Goal: Task Accomplishment & Management: Manage account settings

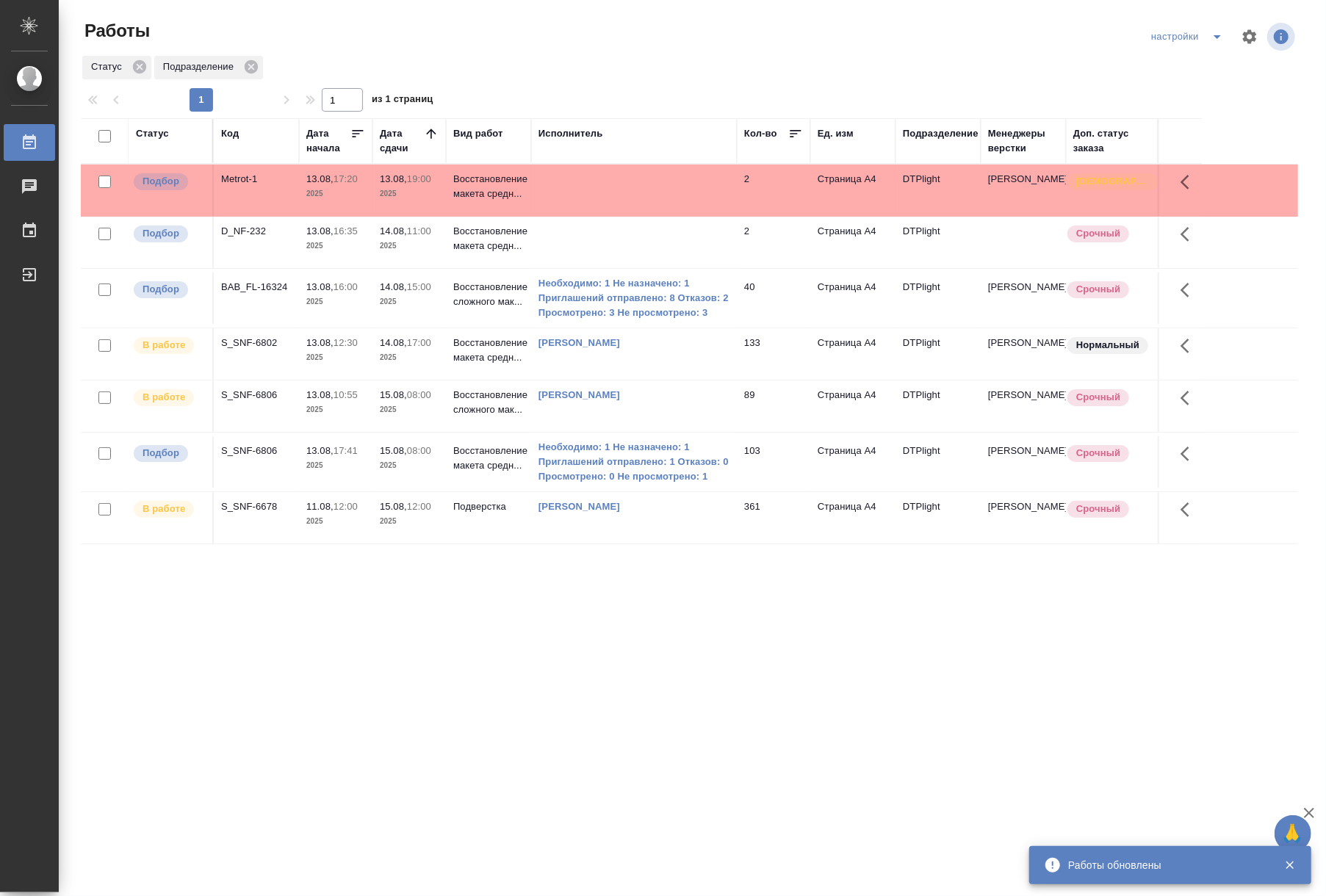
click at [251, 188] on td "Metrot-1" at bounding box center [257, 190] width 85 height 52
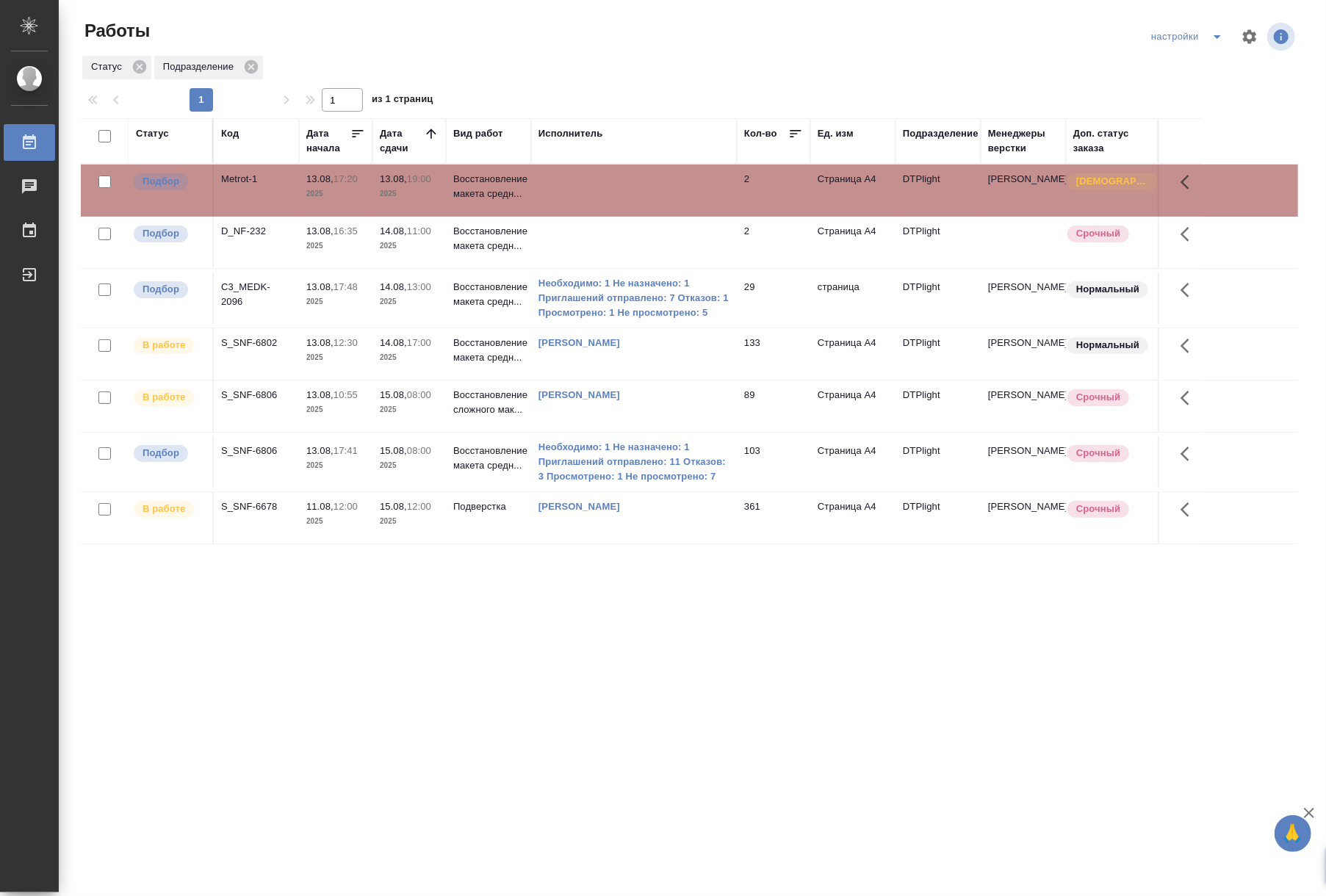
click at [704, 591] on div "Статус Код Дата начала Дата сдачи Вид работ Исполнитель Кол-во Ед. изм Подразде…" at bounding box center [689, 382] width 1217 height 529
click at [1051, 62] on div "Статус Подразделение" at bounding box center [689, 68] width 1217 height 27
click at [415, 198] on p "2025" at bounding box center [409, 194] width 59 height 14
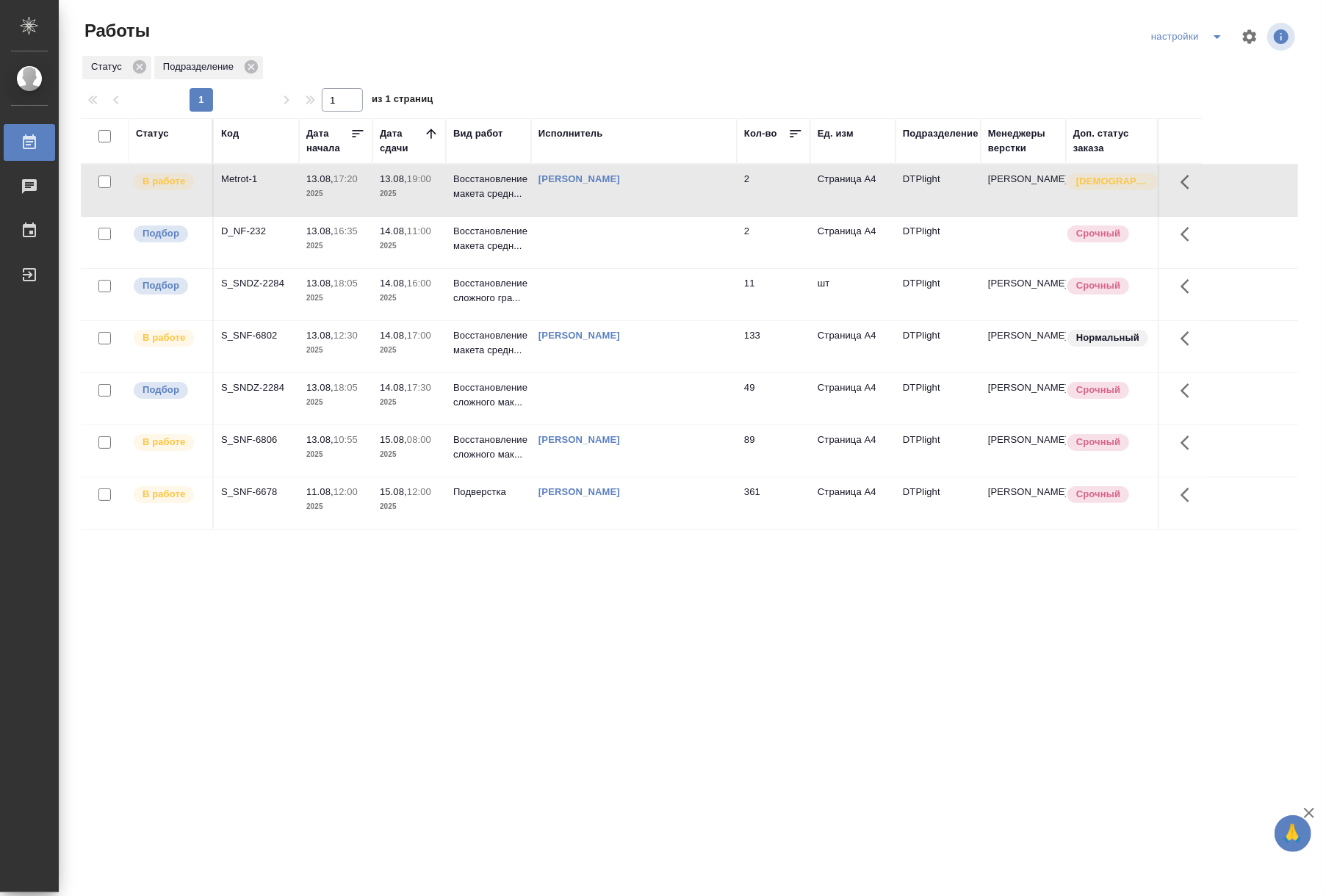
click at [770, 551] on div "Статус Код Дата начала Дата сдачи Вид работ Исполнитель Кол-во Ед. изм Подразде…" at bounding box center [689, 382] width 1217 height 529
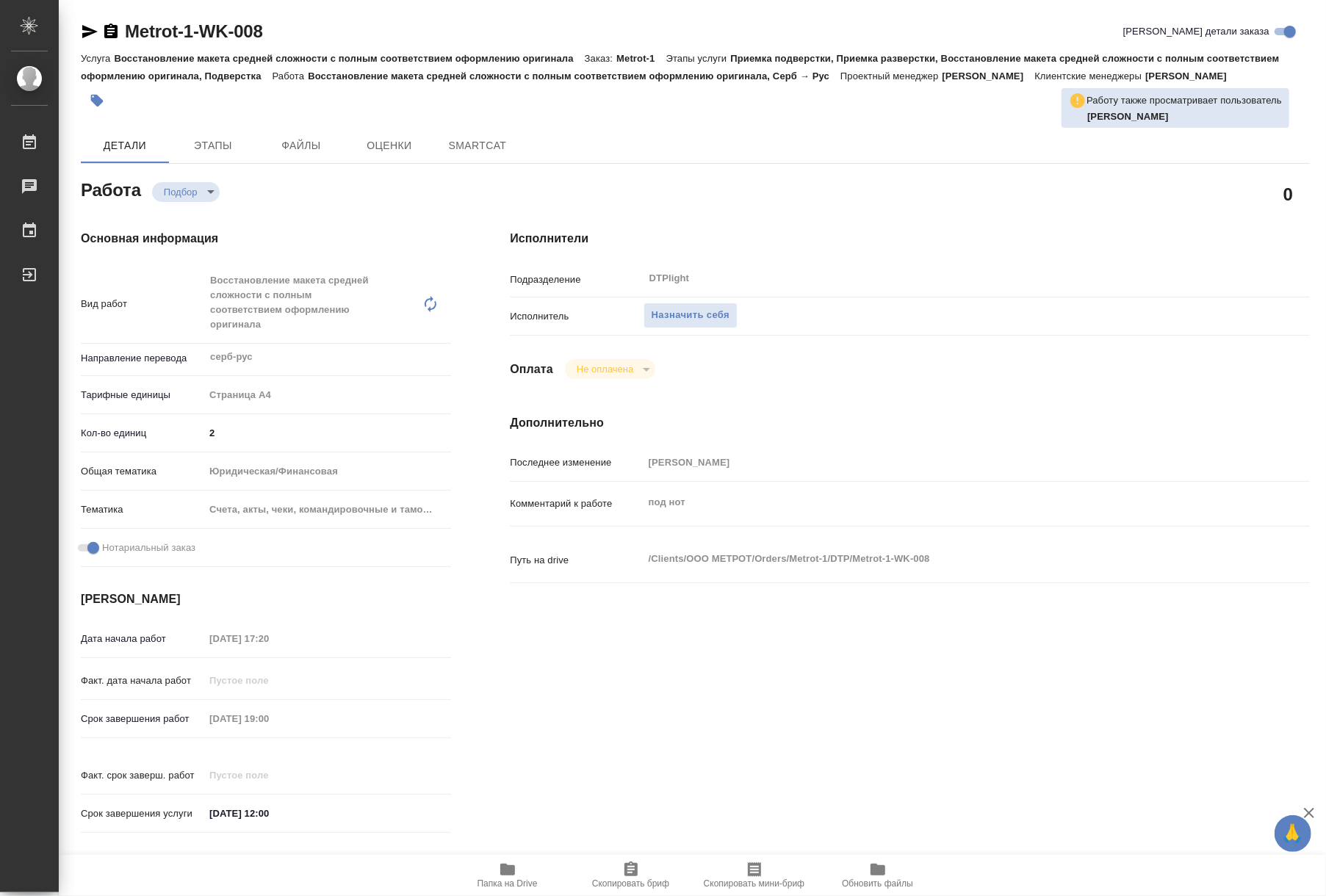
type textarea "x"
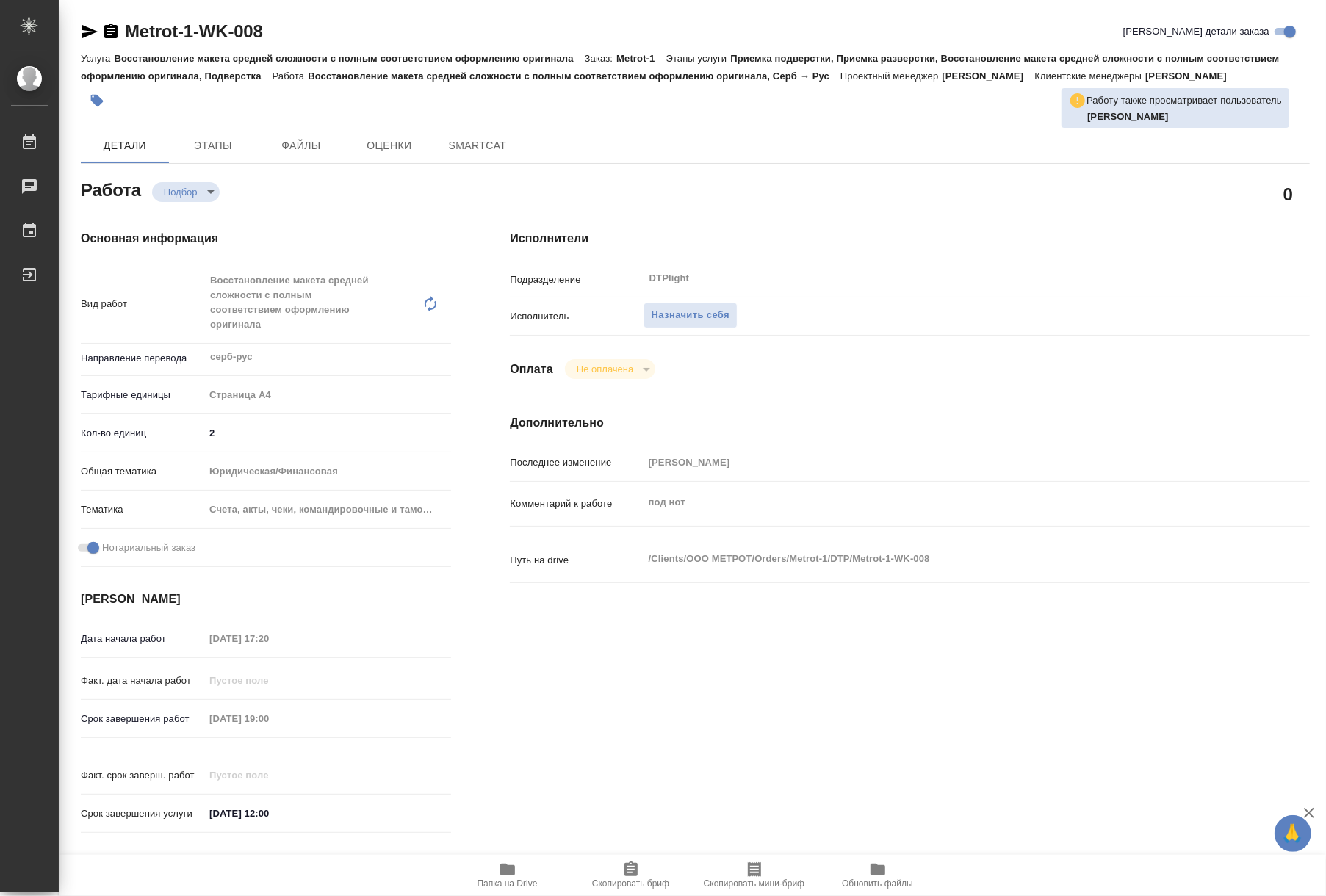
type textarea "x"
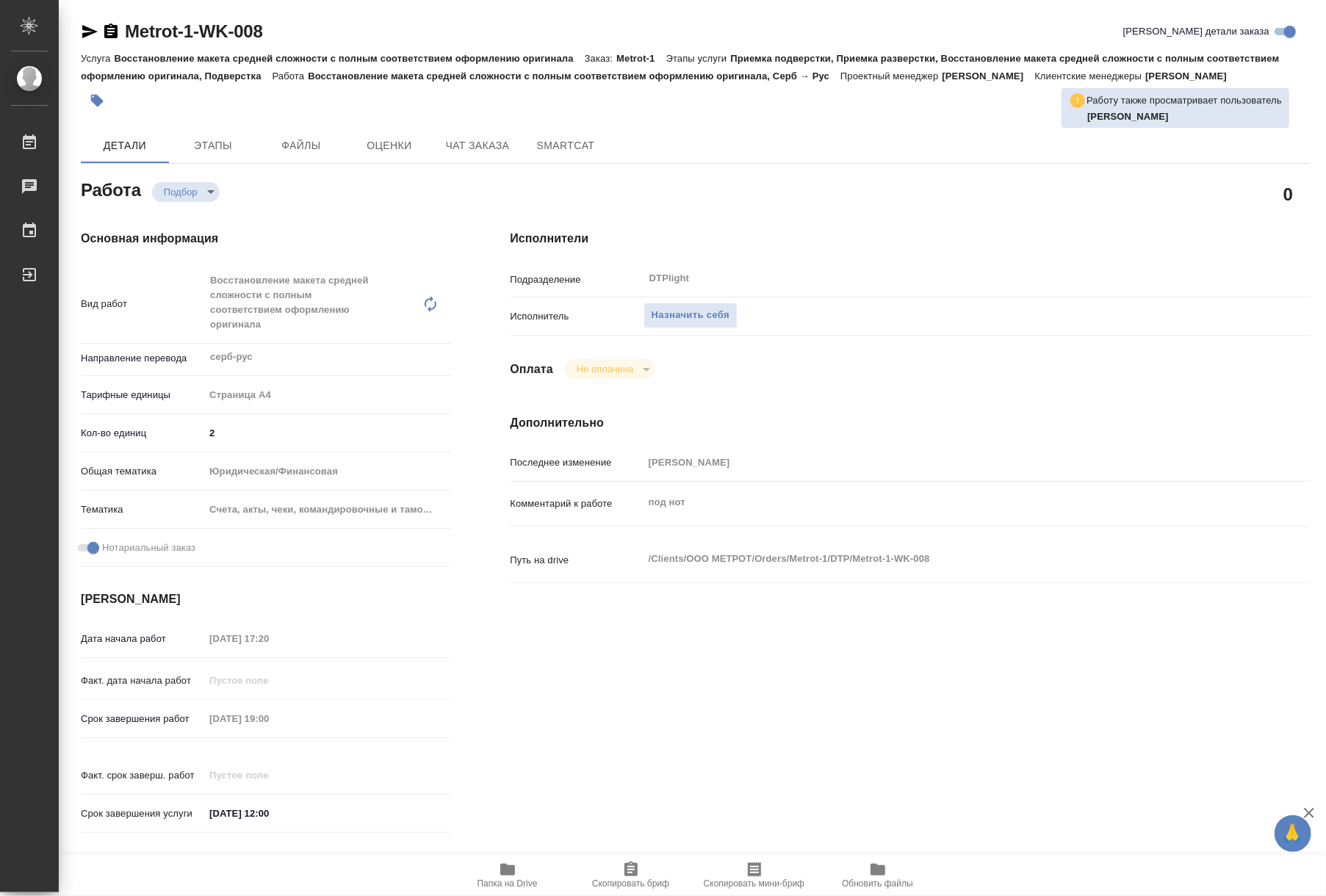
type textarea "x"
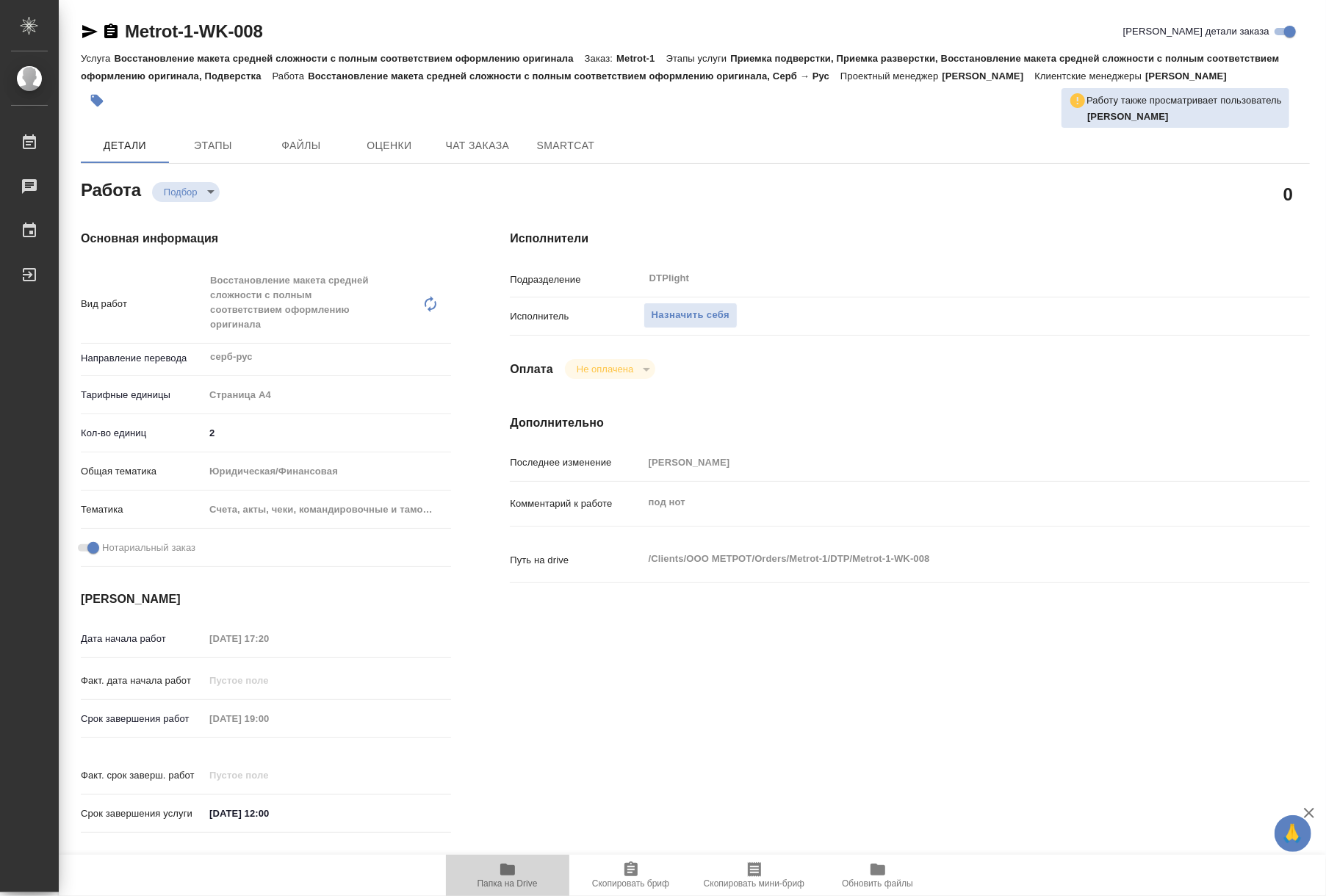
click at [527, 876] on span "Папка на Drive" at bounding box center [507, 875] width 105 height 28
type textarea "x"
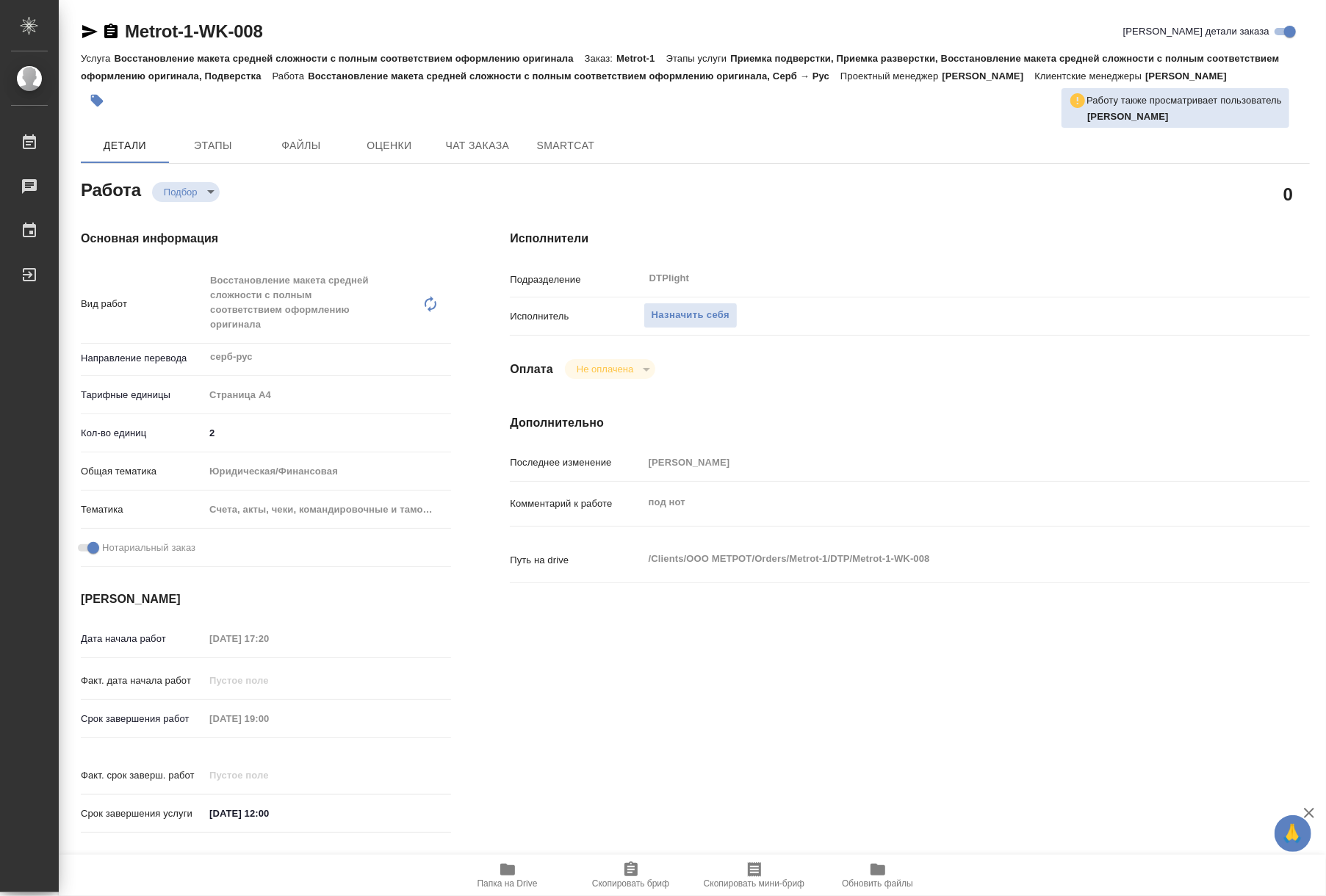
type textarea "x"
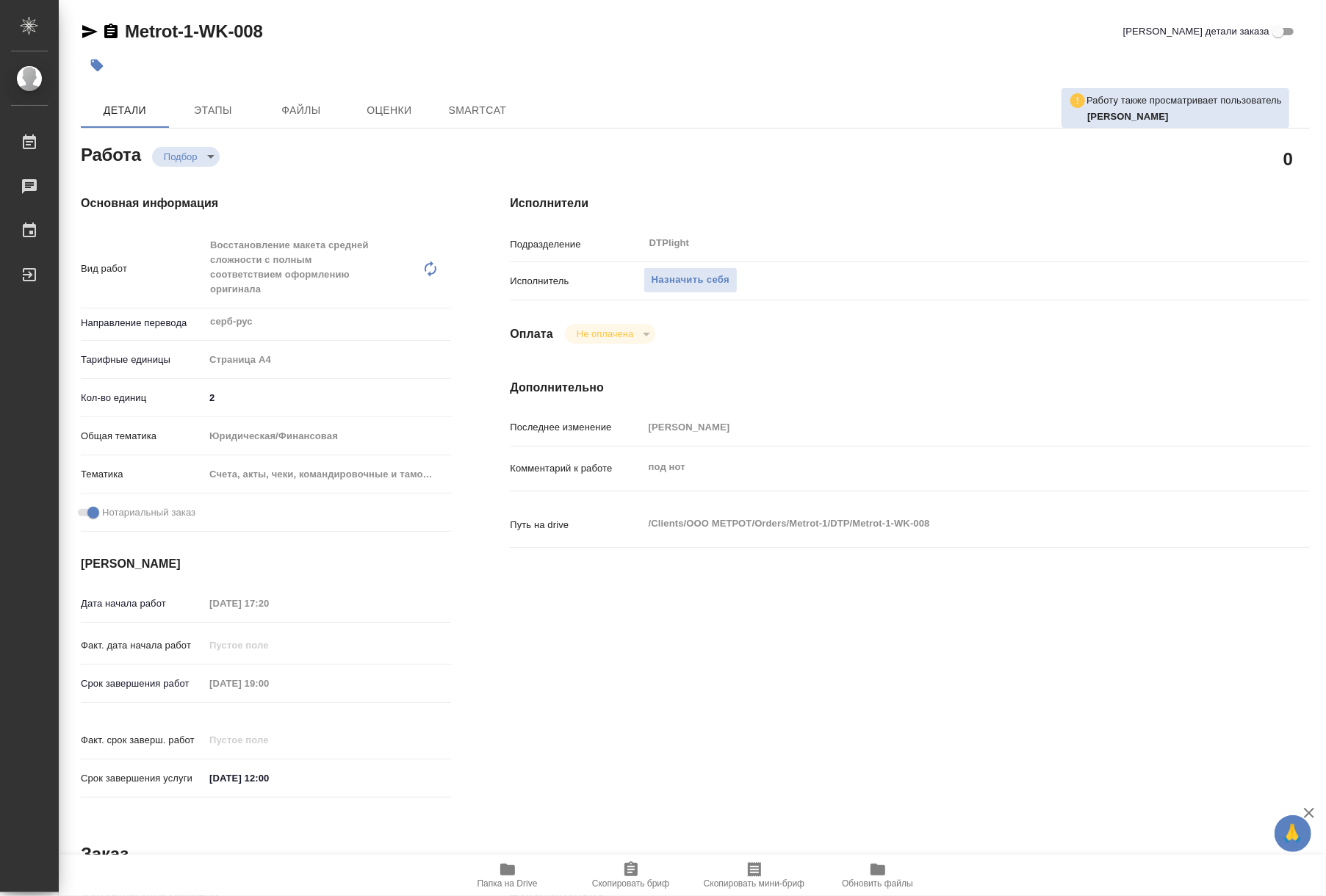
type textarea "x"
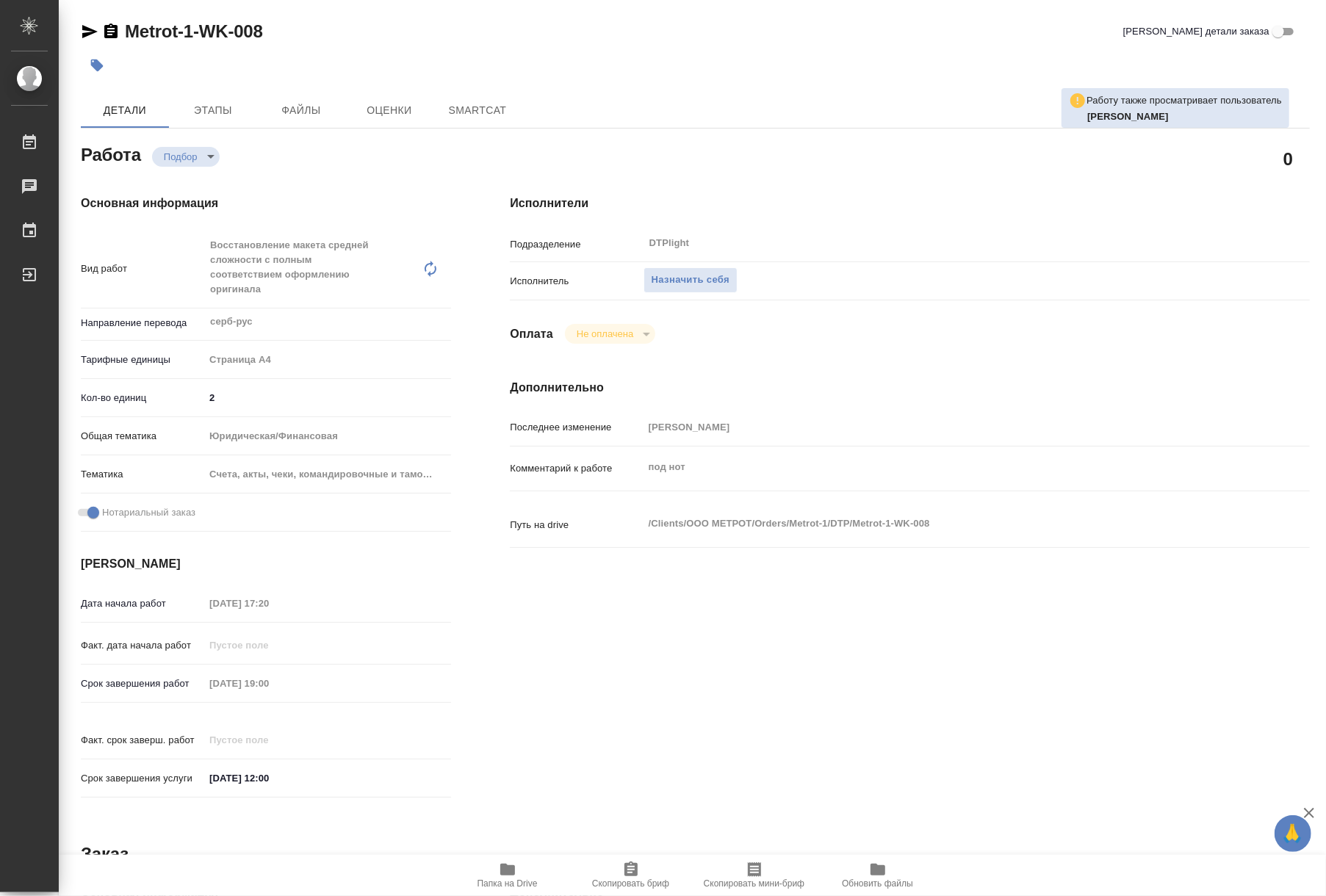
type textarea "x"
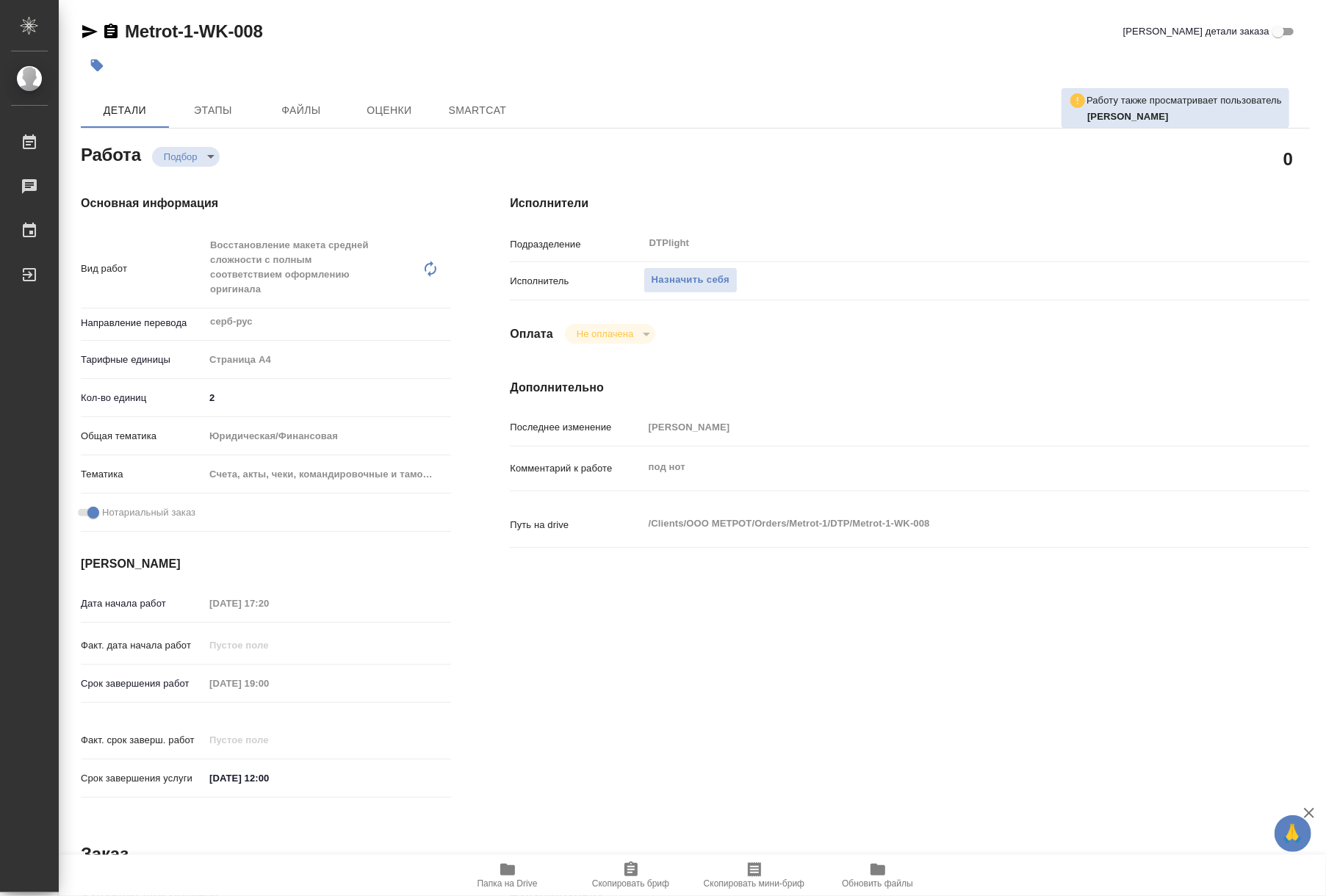
type textarea "x"
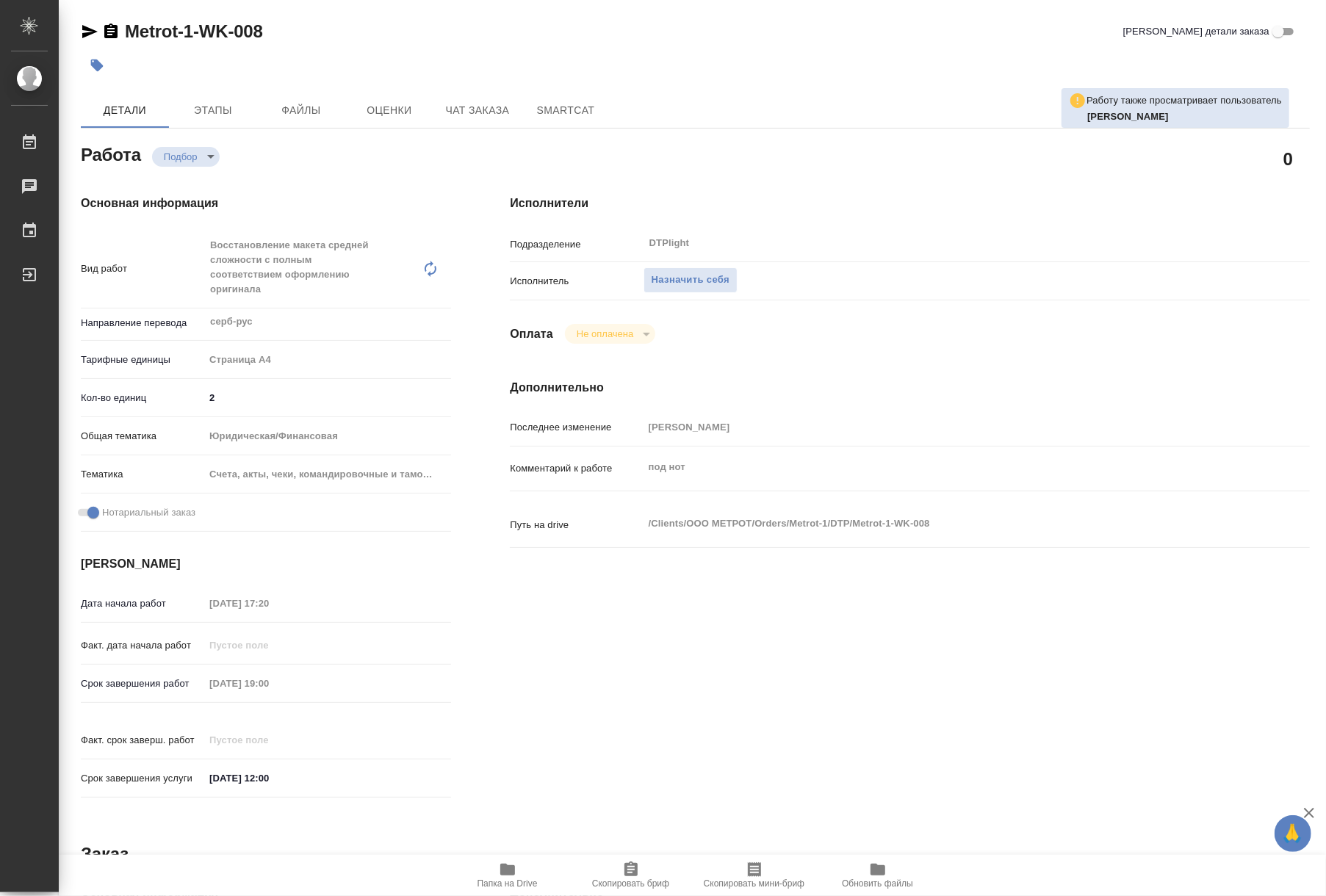
type textarea "x"
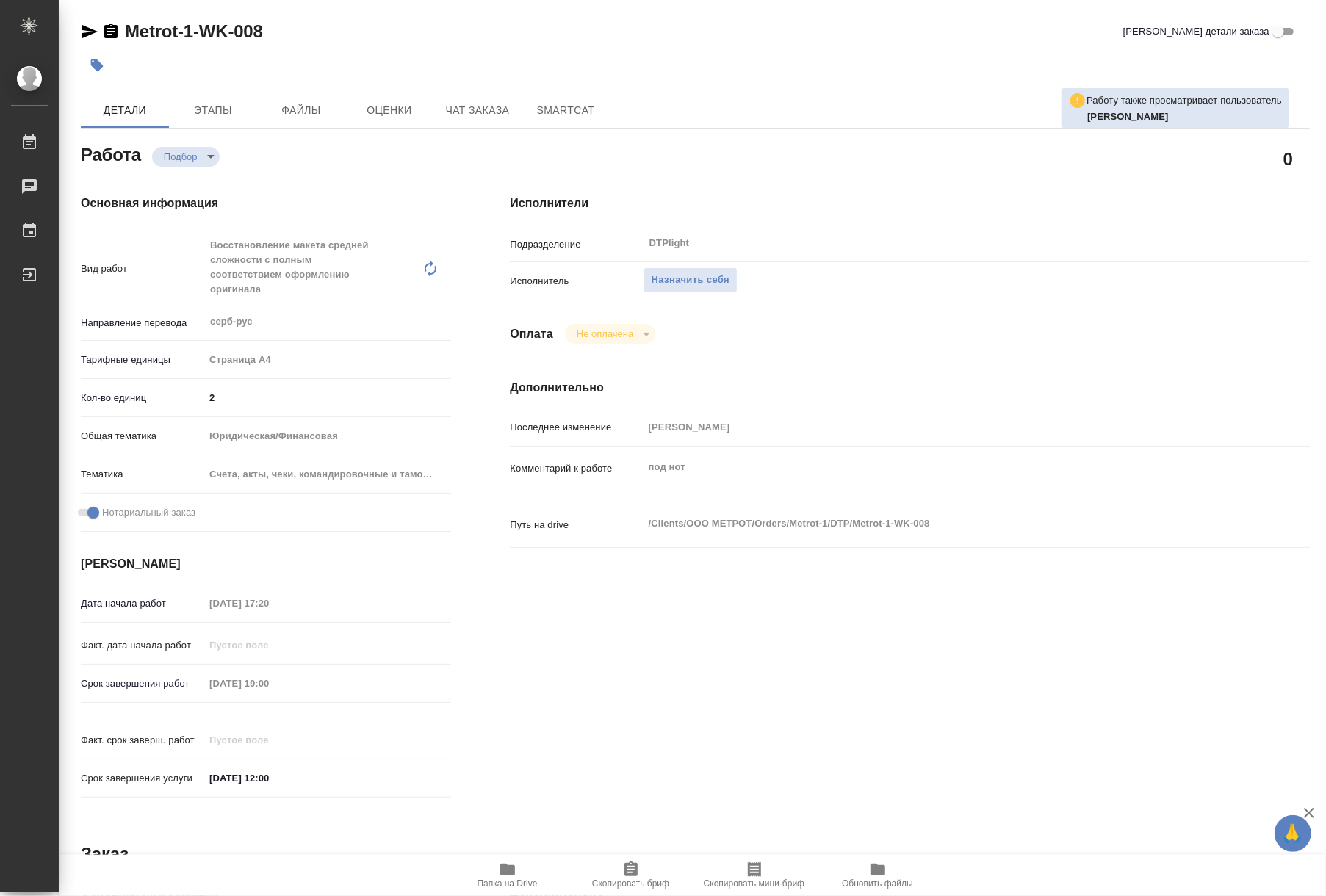
type textarea "x"
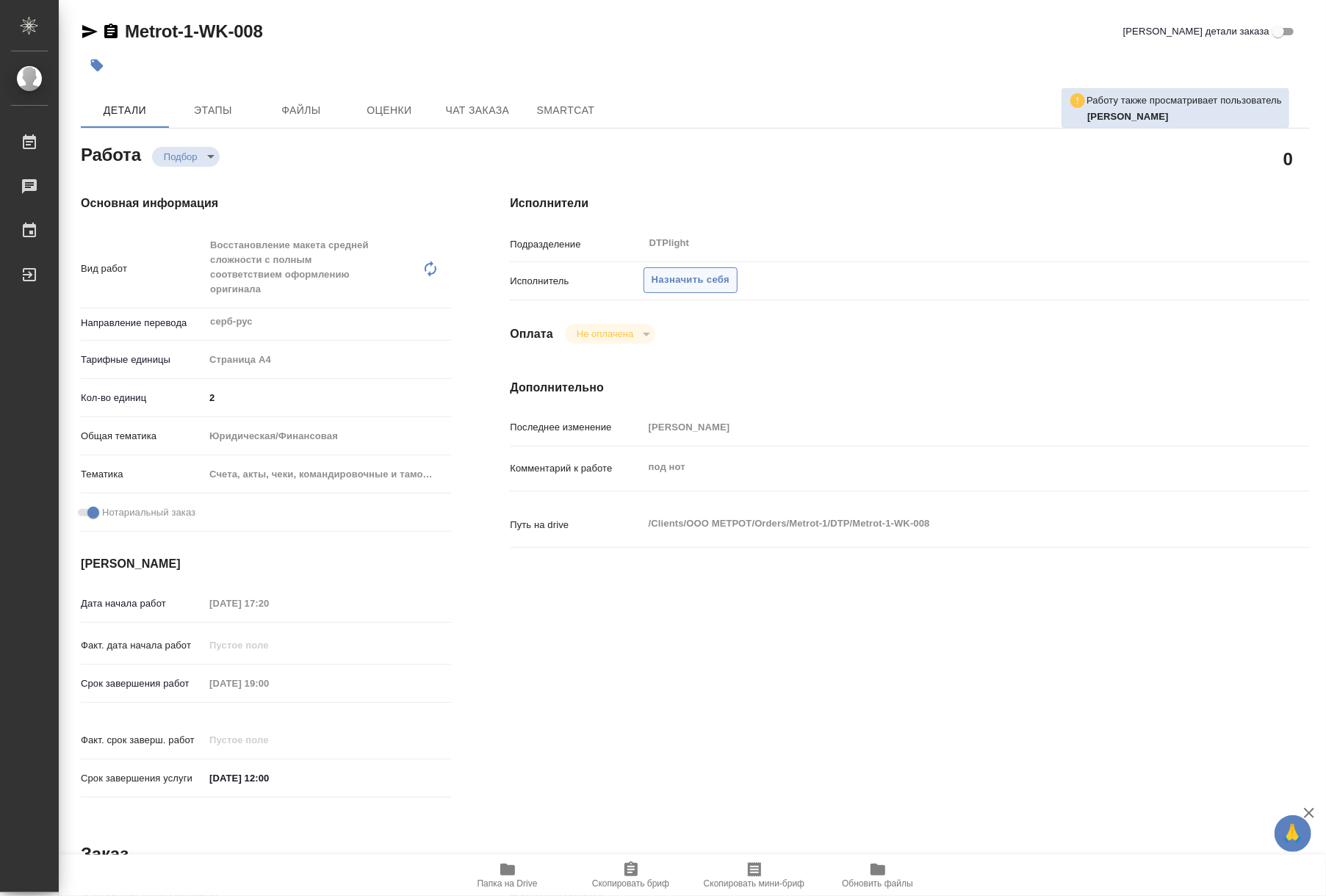
click at [664, 270] on button "Назначить себя" at bounding box center [690, 280] width 94 height 26
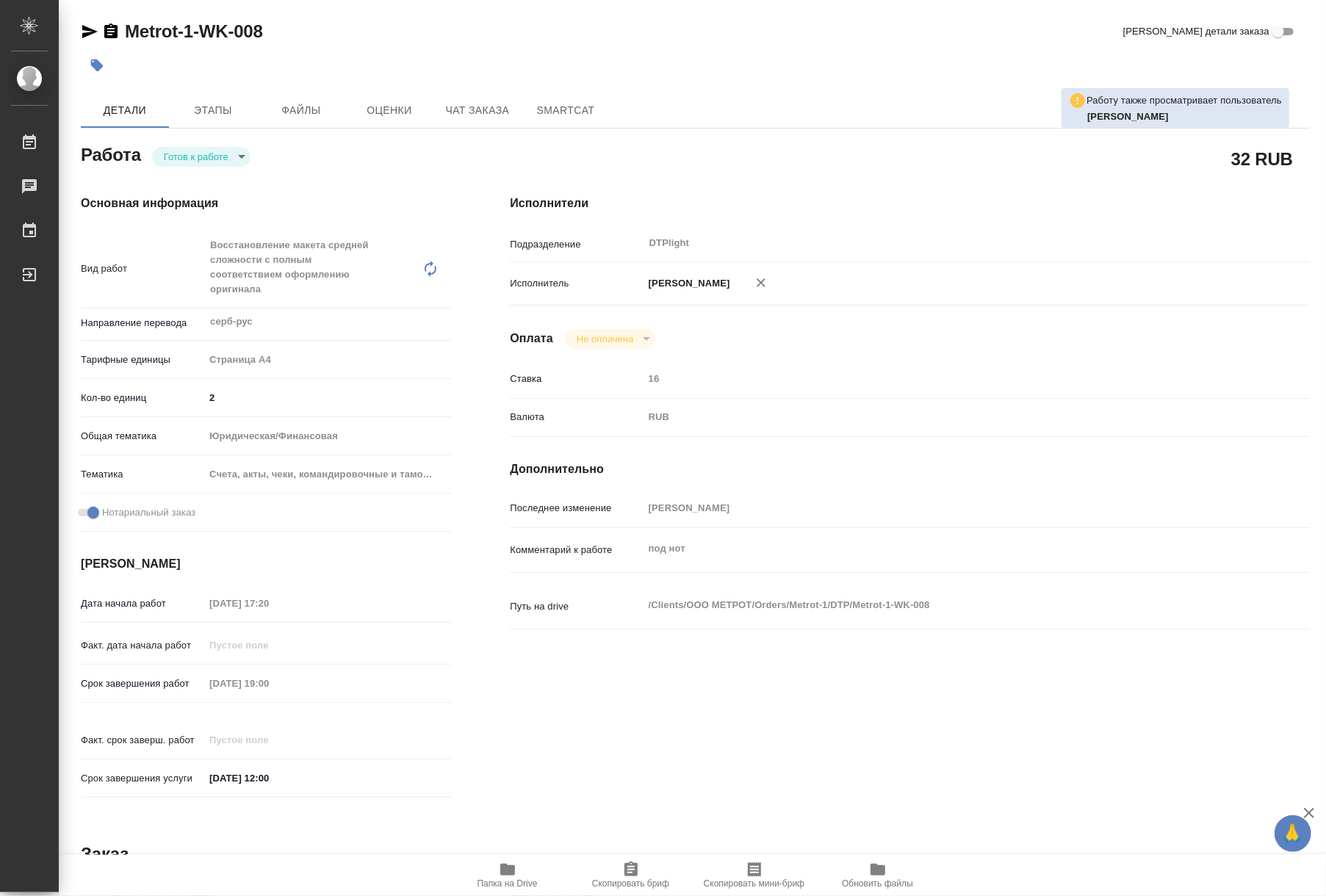
type textarea "x"
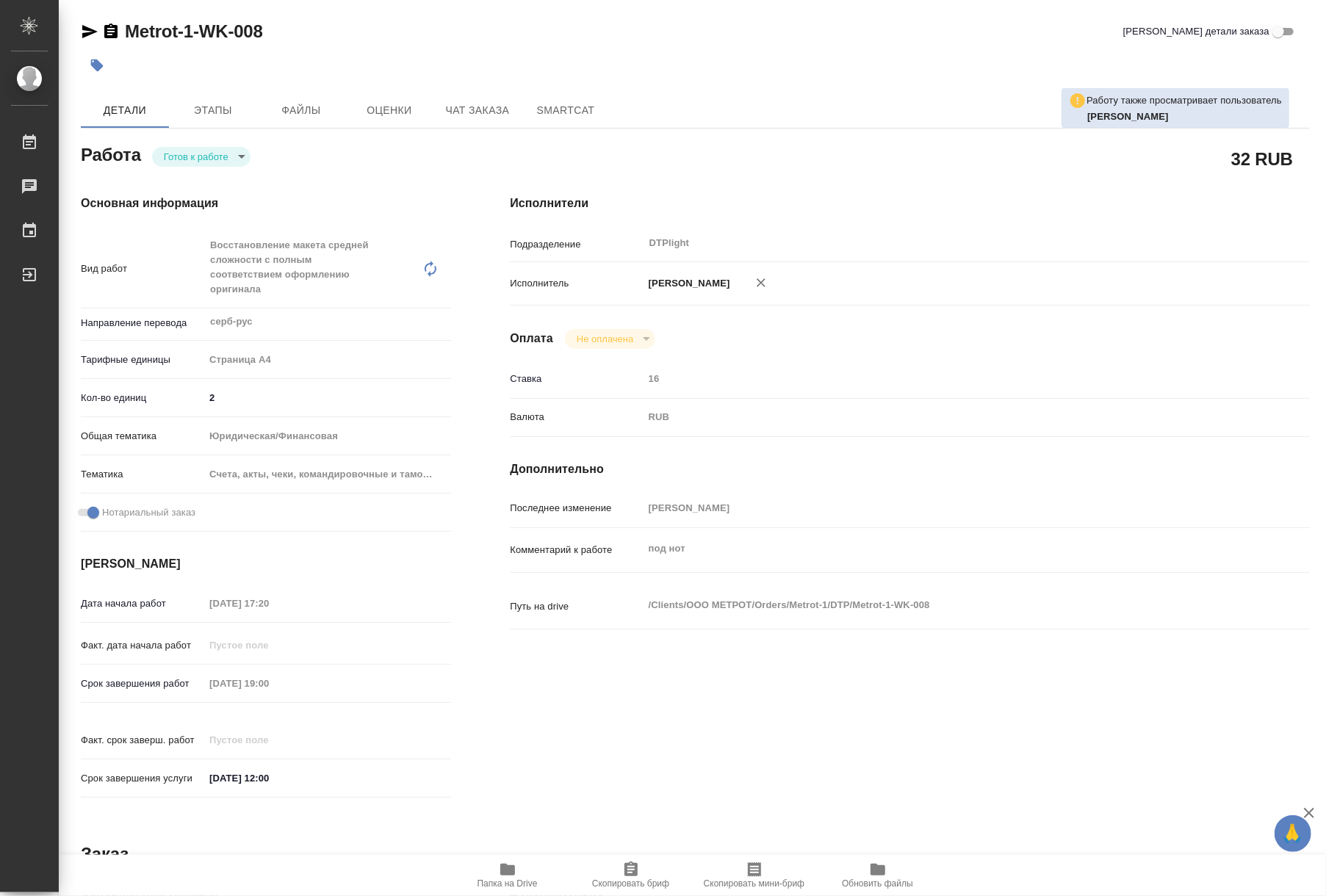
type textarea "x"
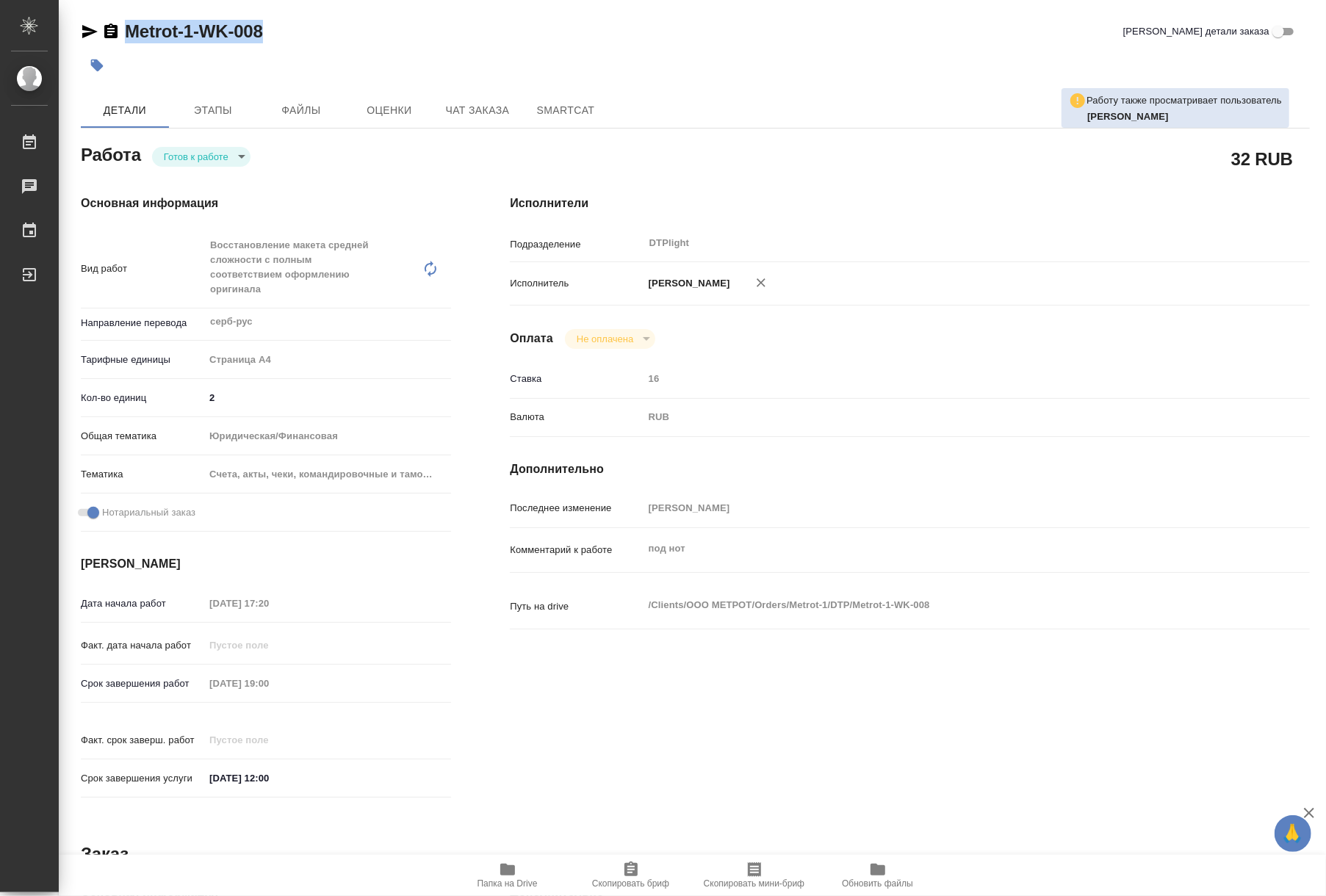
drag, startPoint x: 272, startPoint y: 33, endPoint x: 130, endPoint y: 33, distance: 142.0
click at [130, 33] on div "Metrot-1-WK-008 Кратко детали заказа" at bounding box center [695, 31] width 1229 height 23
copy link "Metrot-1-WK-008"
drag, startPoint x: 520, startPoint y: 865, endPoint x: 573, endPoint y: 826, distance: 65.8
click at [520, 865] on span "Папка на Drive" at bounding box center [507, 875] width 105 height 28
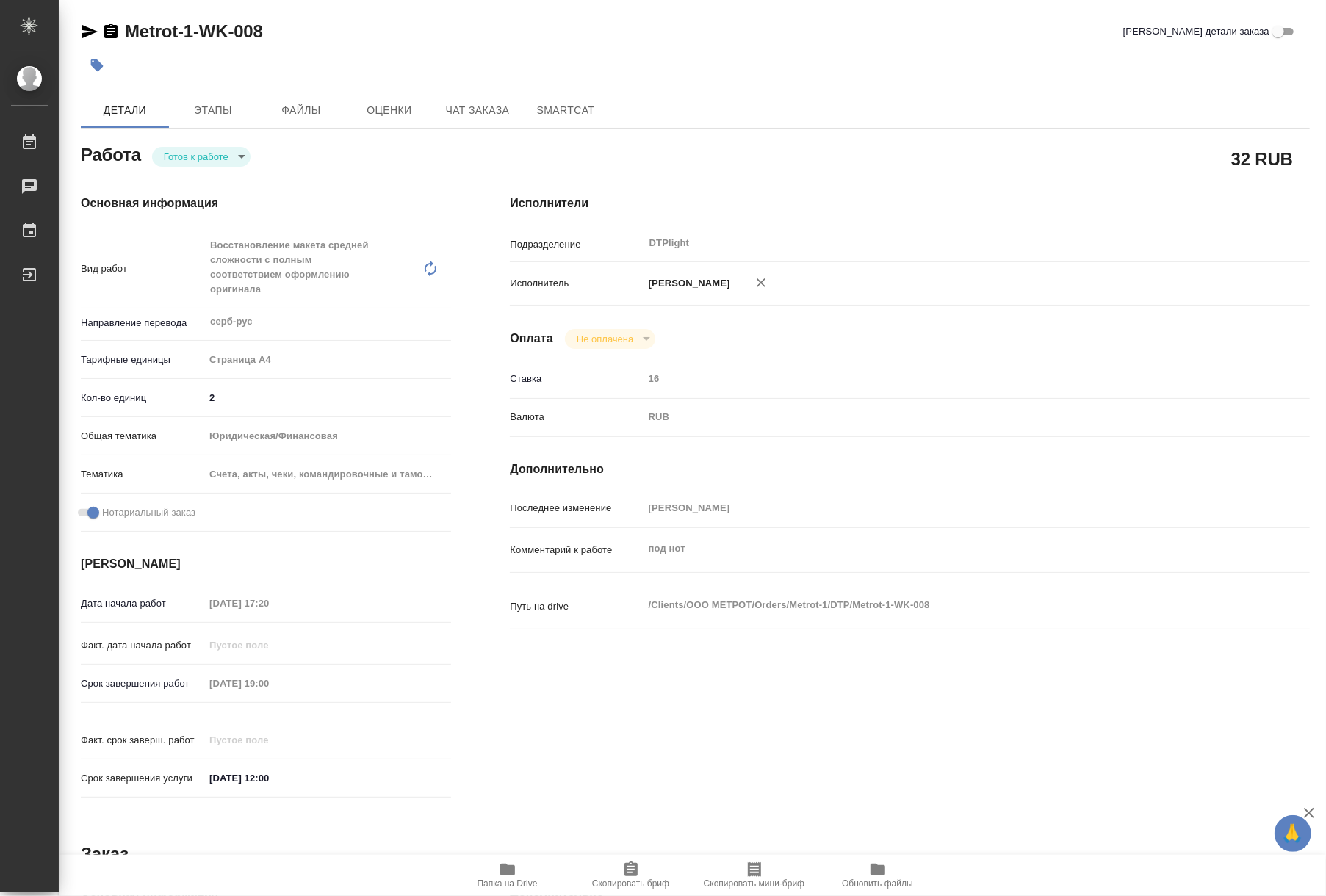
click at [204, 171] on div "Основная информация Вид работ Восстановление макета средней сложности с полным …" at bounding box center [266, 501] width 429 height 671
click at [198, 162] on body "🙏 .cls-1 fill:#fff; AWATERA Riianova Anna Работы 0 Чаты График Выйти Metrot-1-W…" at bounding box center [663, 448] width 1326 height 896
click at [191, 160] on button "В работе" at bounding box center [188, 156] width 48 height 16
type textarea "x"
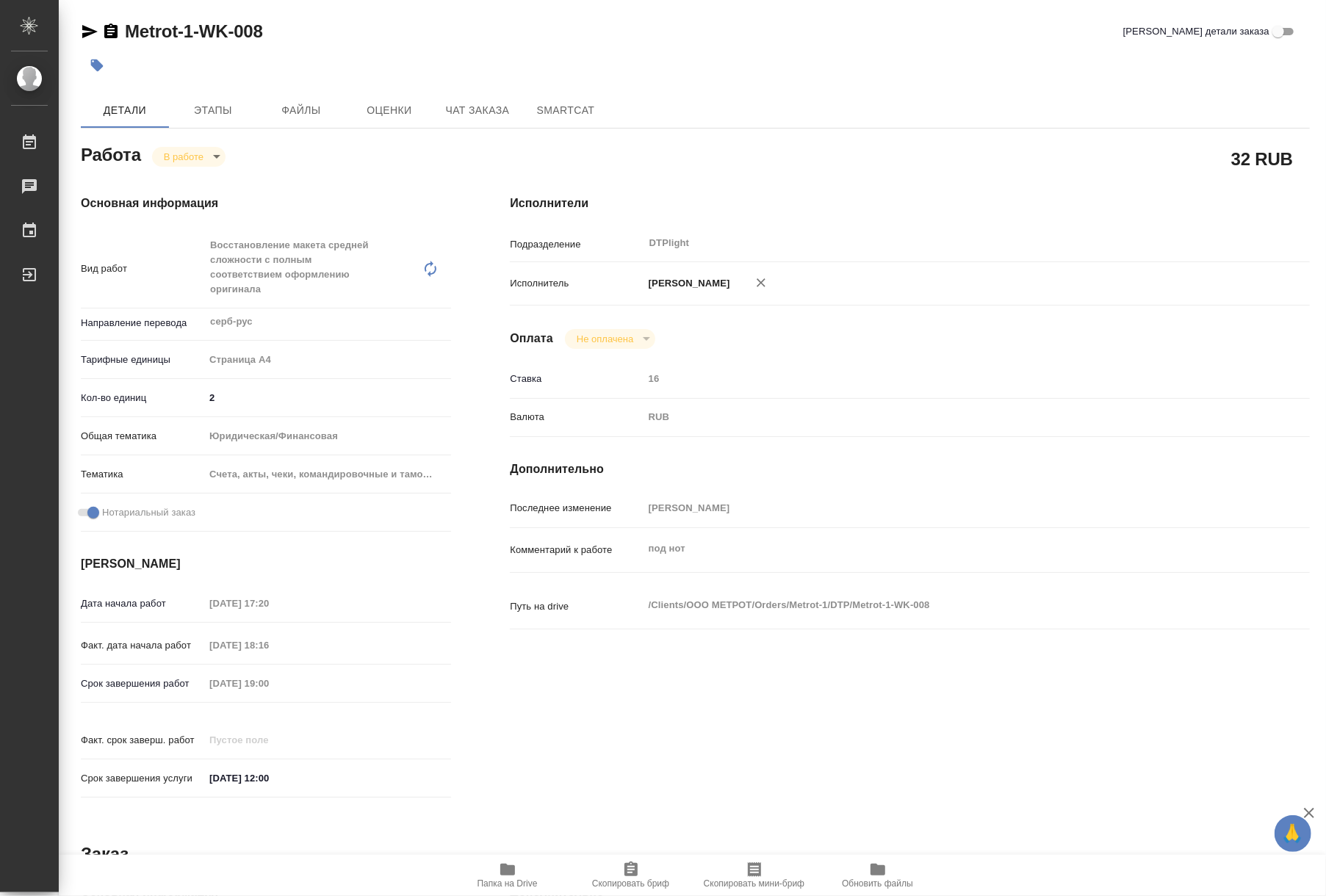
type textarea "x"
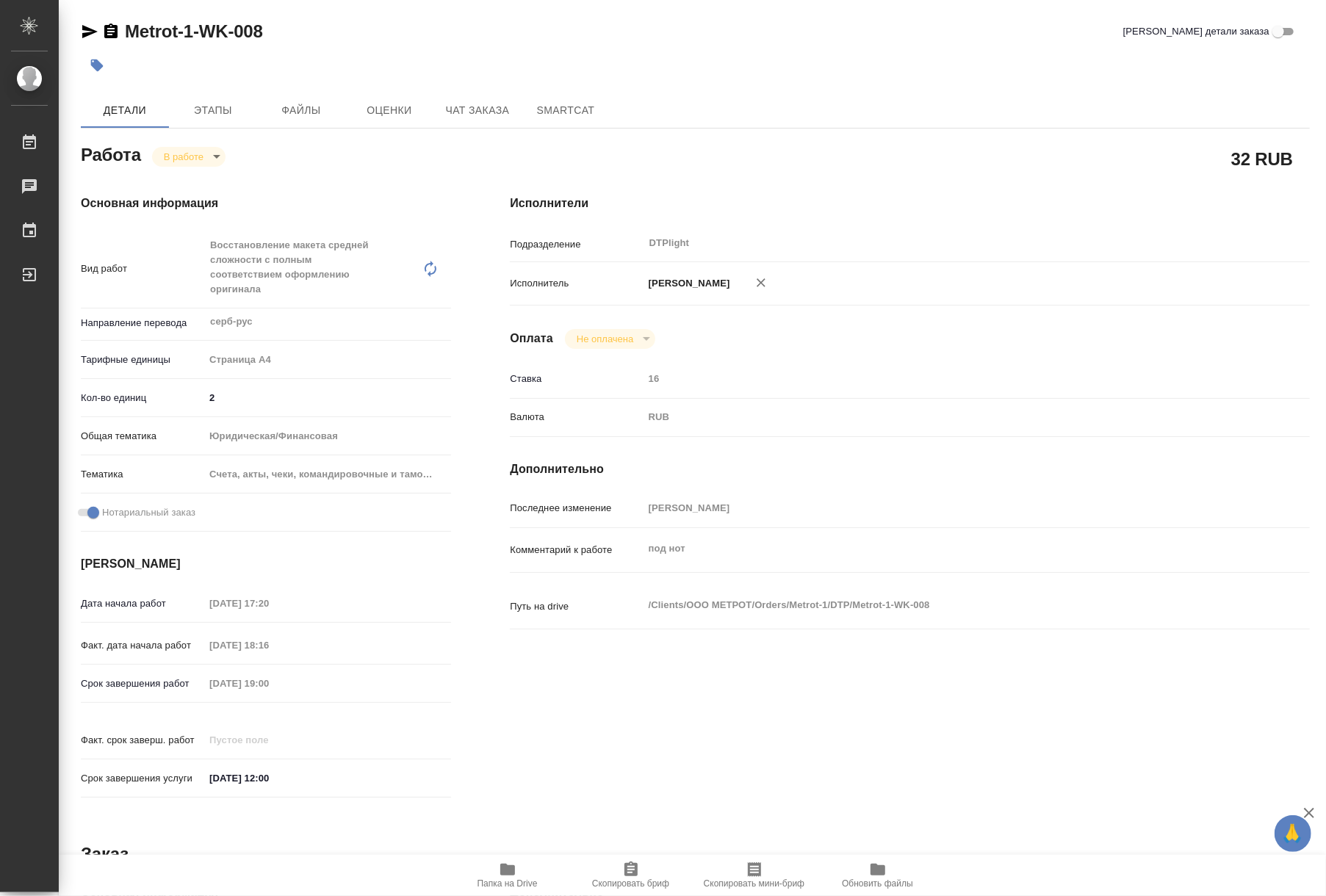
type textarea "x"
